Goal: Check status: Check status

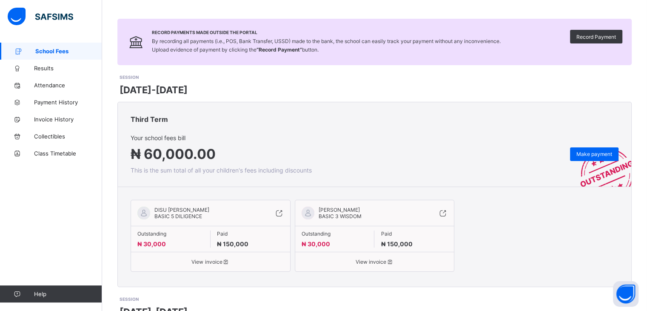
scroll to position [19, 0]
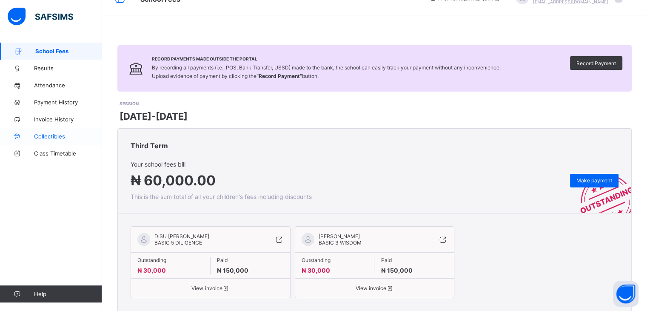
click at [42, 137] on span "Collectibles" at bounding box center [68, 136] width 68 height 7
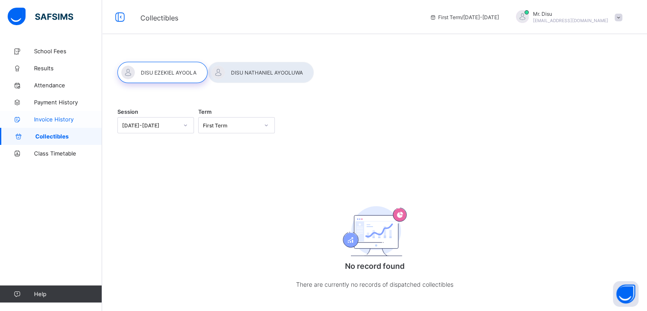
click at [48, 119] on span "Invoice History" at bounding box center [68, 119] width 68 height 7
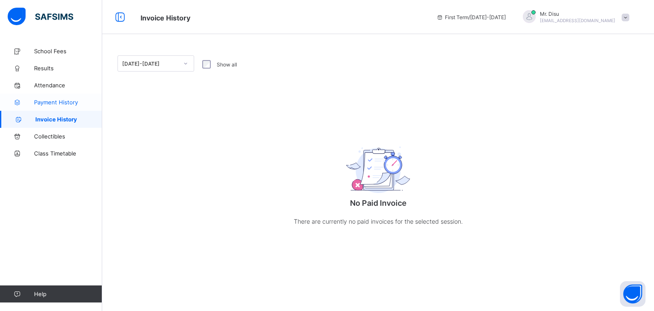
click at [53, 102] on span "Payment History" at bounding box center [68, 102] width 68 height 7
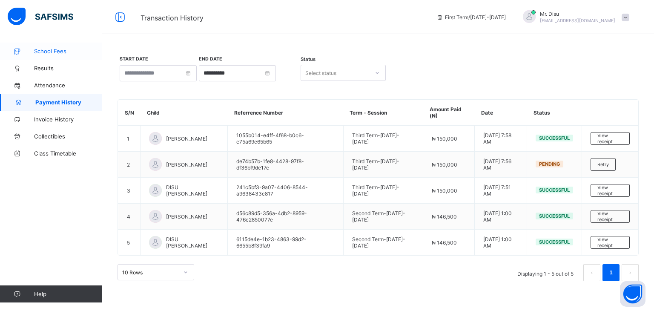
click at [45, 48] on span "School Fees" at bounding box center [68, 51] width 68 height 7
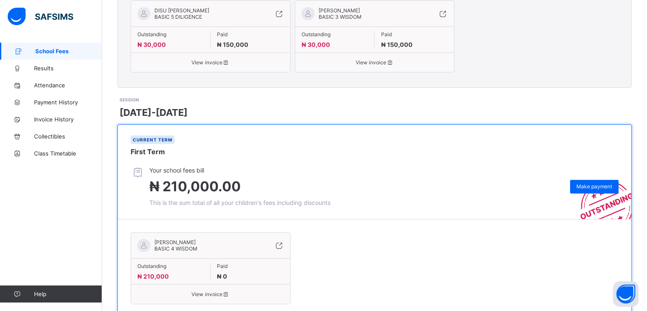
scroll to position [274, 0]
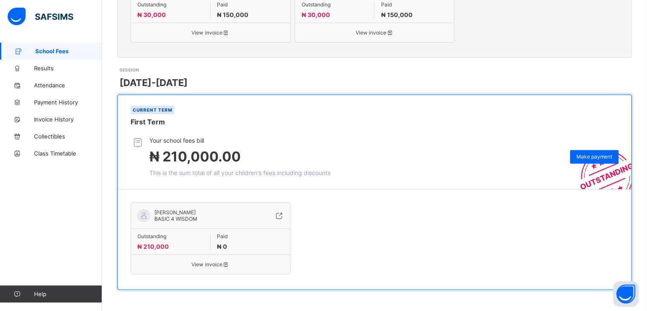
click at [210, 267] on span "View invoice" at bounding box center [210, 264] width 146 height 6
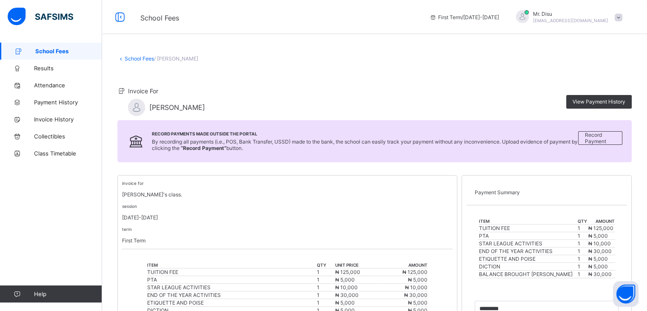
click at [57, 51] on span "School Fees" at bounding box center [68, 51] width 67 height 7
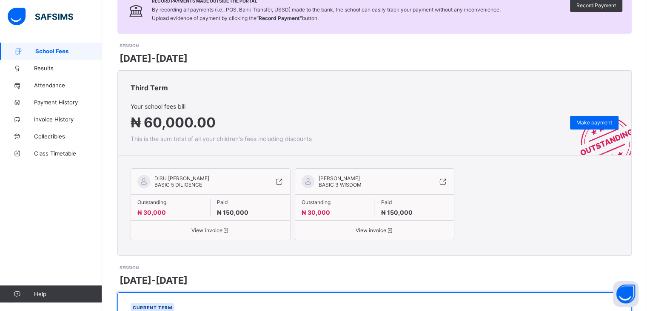
scroll to position [85, 0]
